Goal: Transaction & Acquisition: Purchase product/service

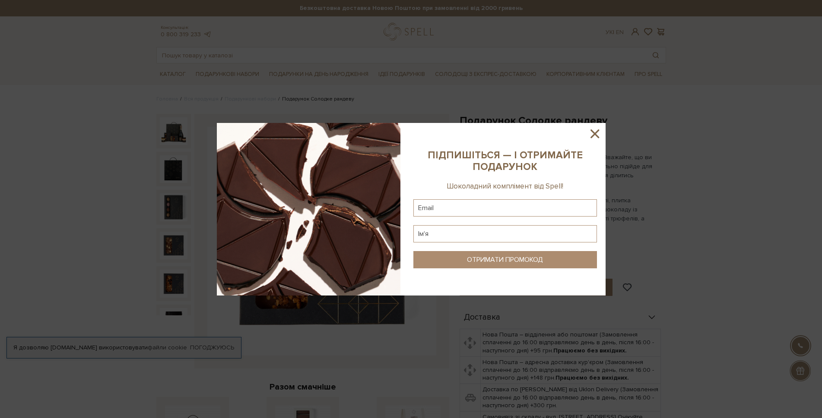
click at [595, 134] on icon at bounding box center [594, 134] width 9 height 9
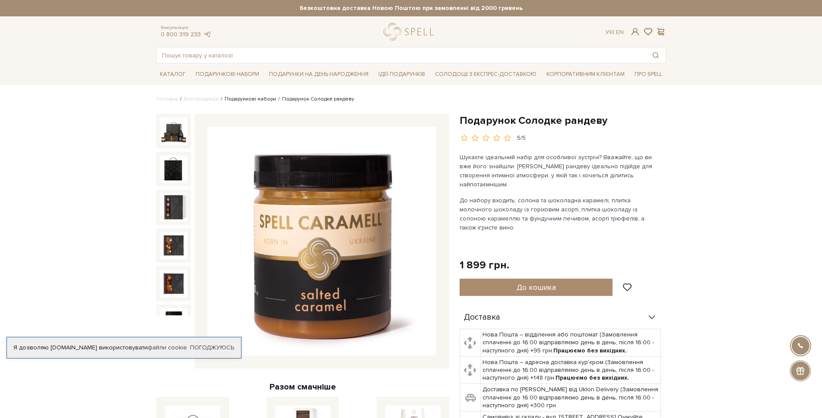
click at [241, 101] on link "Подарункові набори" at bounding box center [249, 99] width 51 height 6
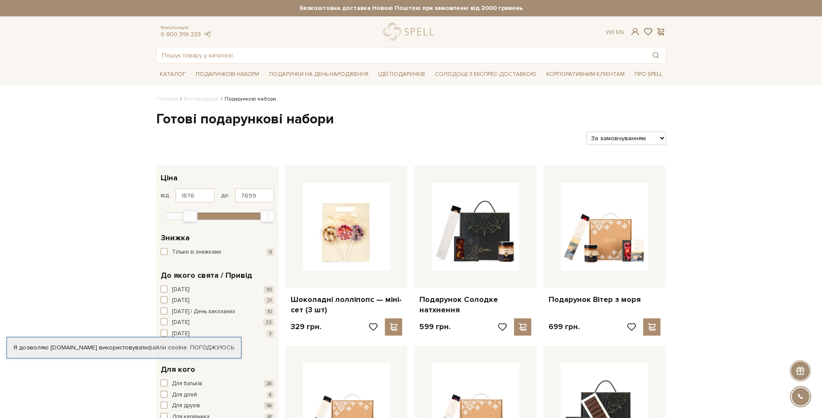
type input "1936"
drag, startPoint x: 167, startPoint y: 217, endPoint x: 190, endPoint y: 219, distance: 22.9
click at [190, 219] on div "Min" at bounding box center [190, 216] width 15 height 12
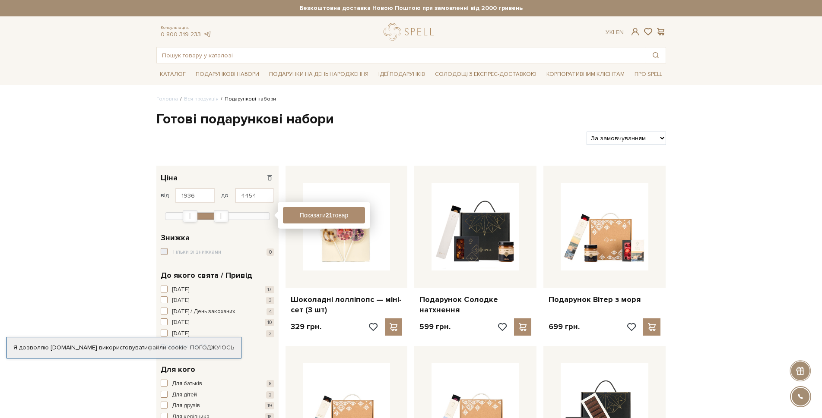
type input "4484"
drag, startPoint x: 266, startPoint y: 216, endPoint x: 220, endPoint y: 222, distance: 46.2
click at [220, 222] on div "1,9 тис. - 4,5 тис. грн. Ціна від 1936 до 4484 329 2 тис. 4 тис. 6 тис. 8 тис. …" at bounding box center [217, 196] width 122 height 60
click at [312, 217] on button "Показати 19 товарів" at bounding box center [324, 215] width 82 height 16
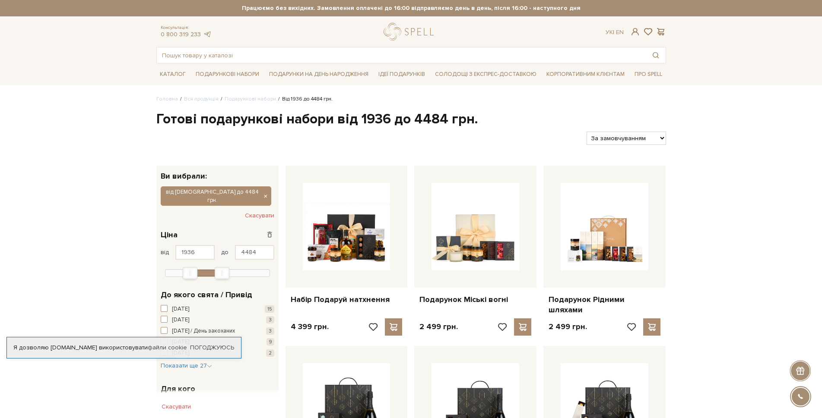
scroll to position [43, 0]
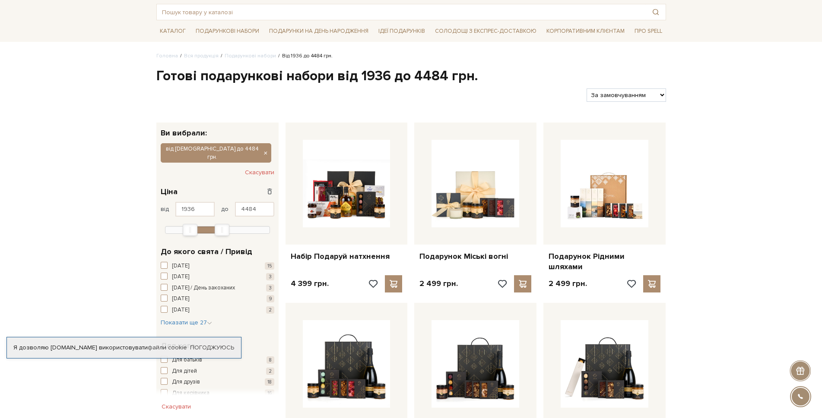
click at [660, 98] on select "За замовчуванням За Ціною (зростання) За Ціною (зменшення) Новинки За популярні…" at bounding box center [625, 94] width 79 height 13
select select "https://spellchocolate.com/our-productions/podarunkovi-box/?sort=p.price&order=…"
click at [586, 88] on select "За замовчуванням За Ціною (зростання) За Ціною (зменшення) Новинки За популярні…" at bounding box center [625, 94] width 79 height 13
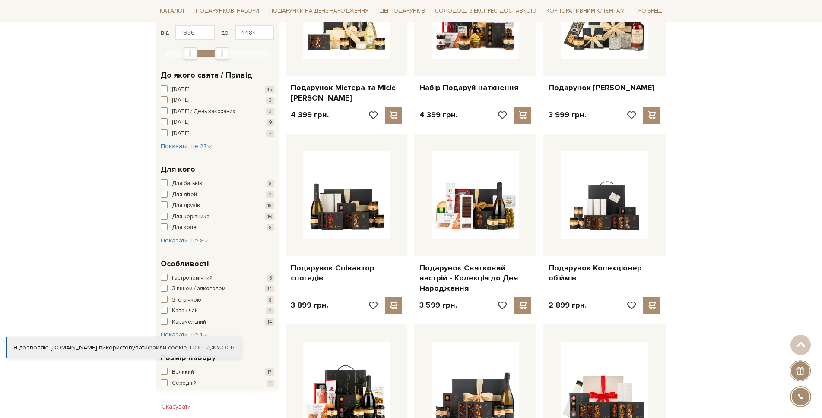
scroll to position [216, 0]
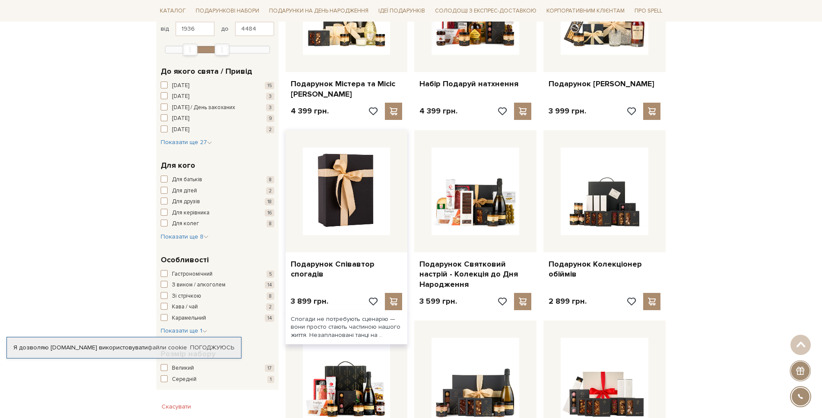
click at [362, 230] on img at bounding box center [347, 192] width 88 height 88
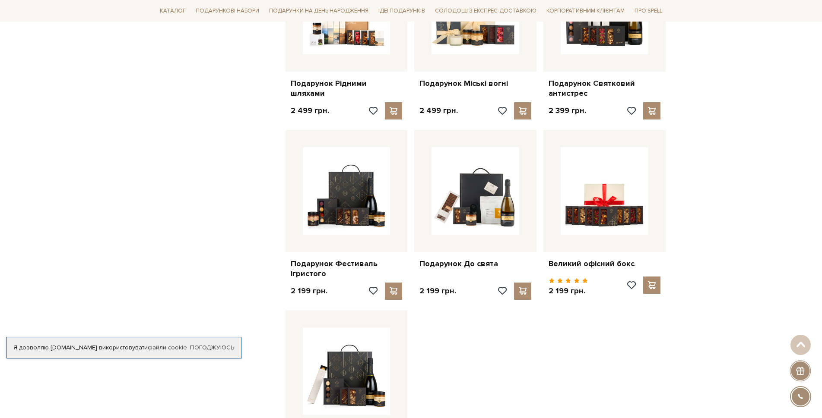
scroll to position [777, 0]
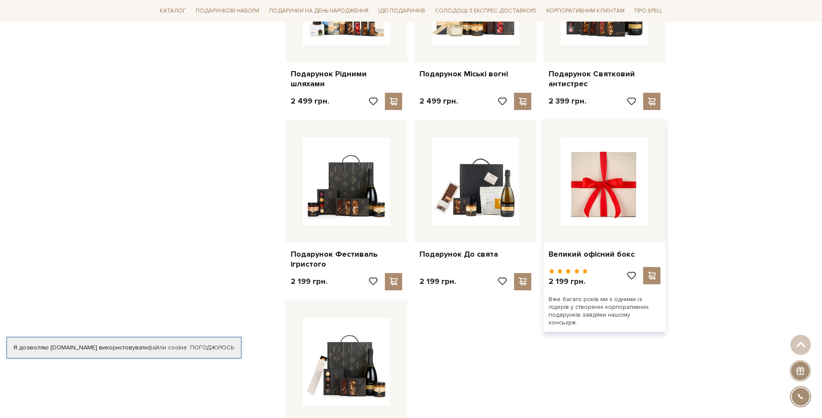
click at [600, 212] on img at bounding box center [604, 182] width 88 height 88
